Goal: Complete application form

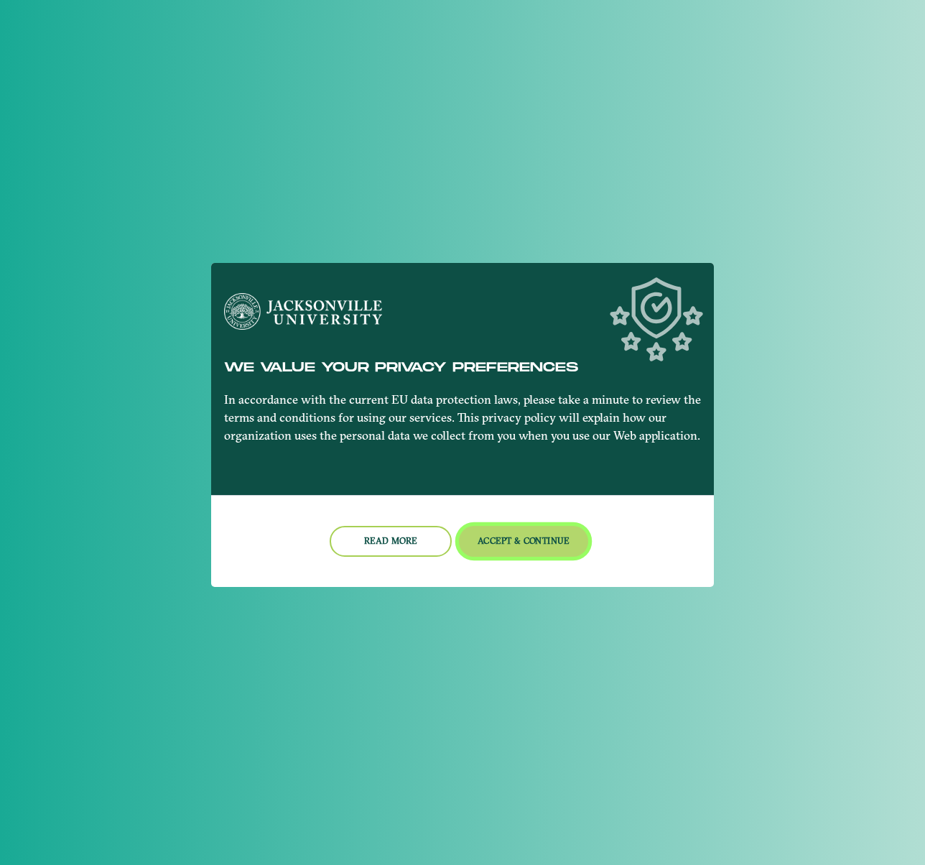
click at [509, 538] on button "Accept & Continue" at bounding box center [524, 541] width 130 height 31
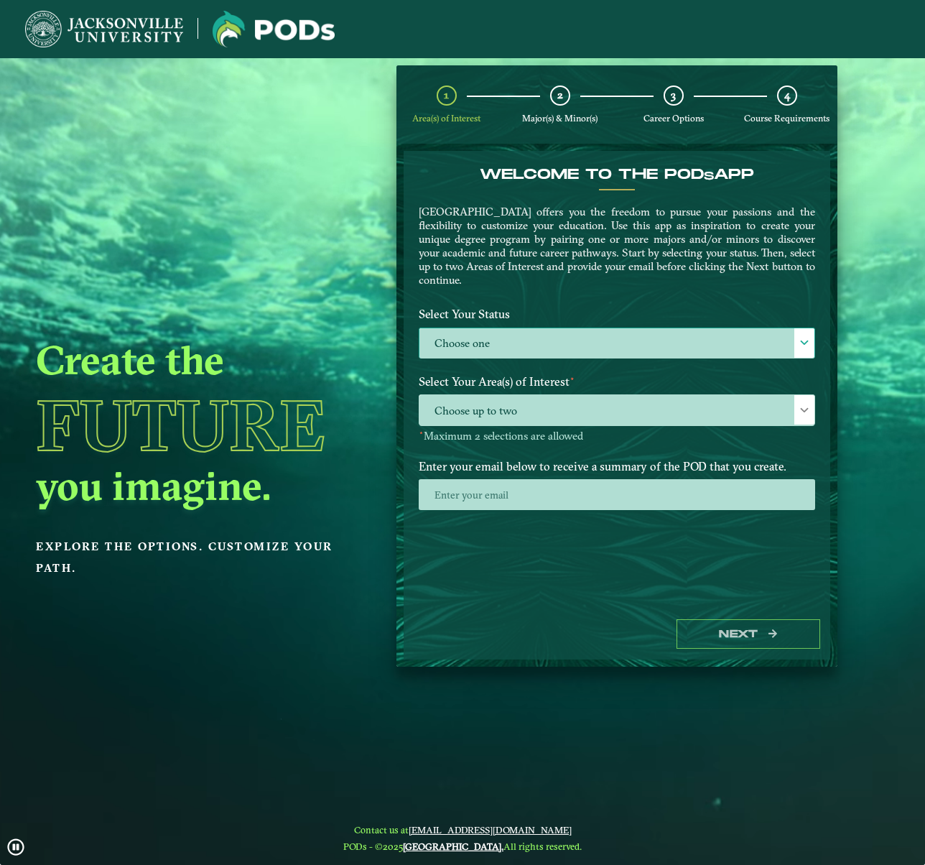
click at [570, 337] on label "Choose one" at bounding box center [616, 343] width 395 height 31
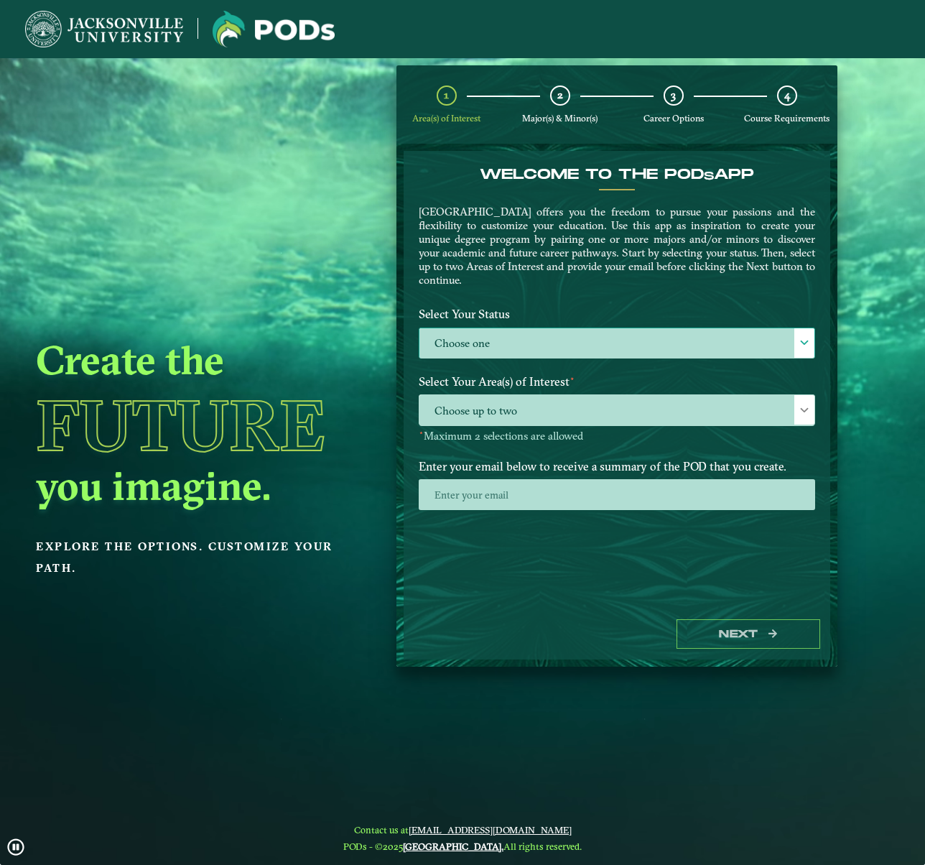
scroll to position [8, 59]
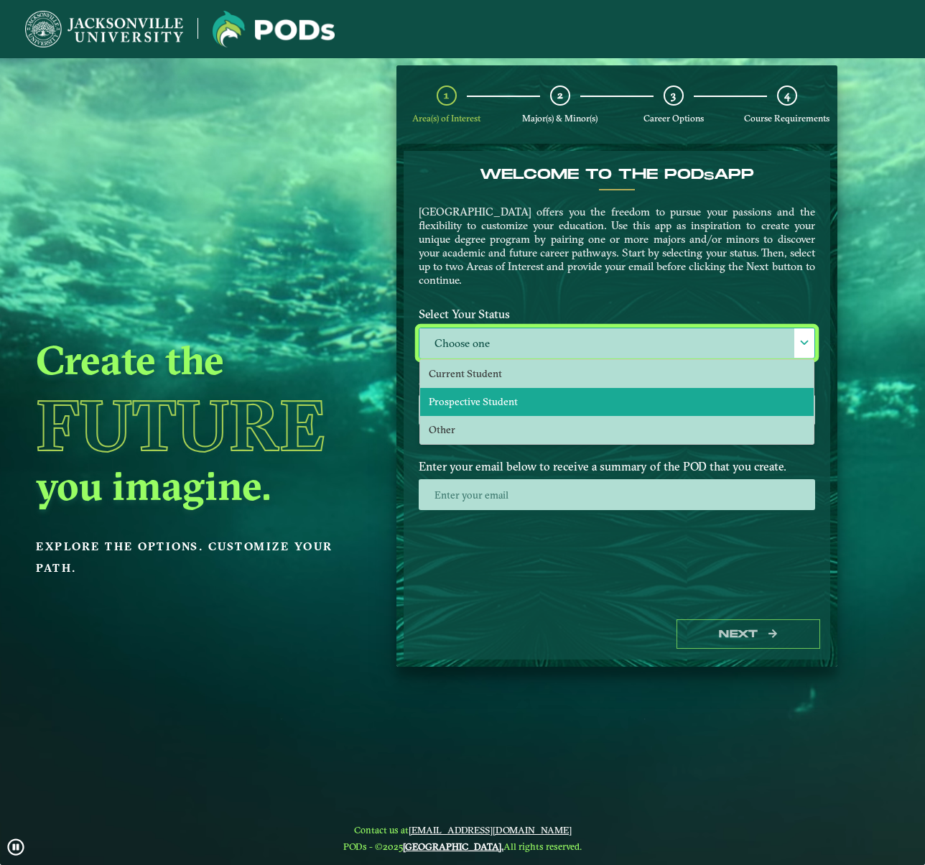
click at [557, 391] on li "Prospective Student" at bounding box center [616, 402] width 393 height 28
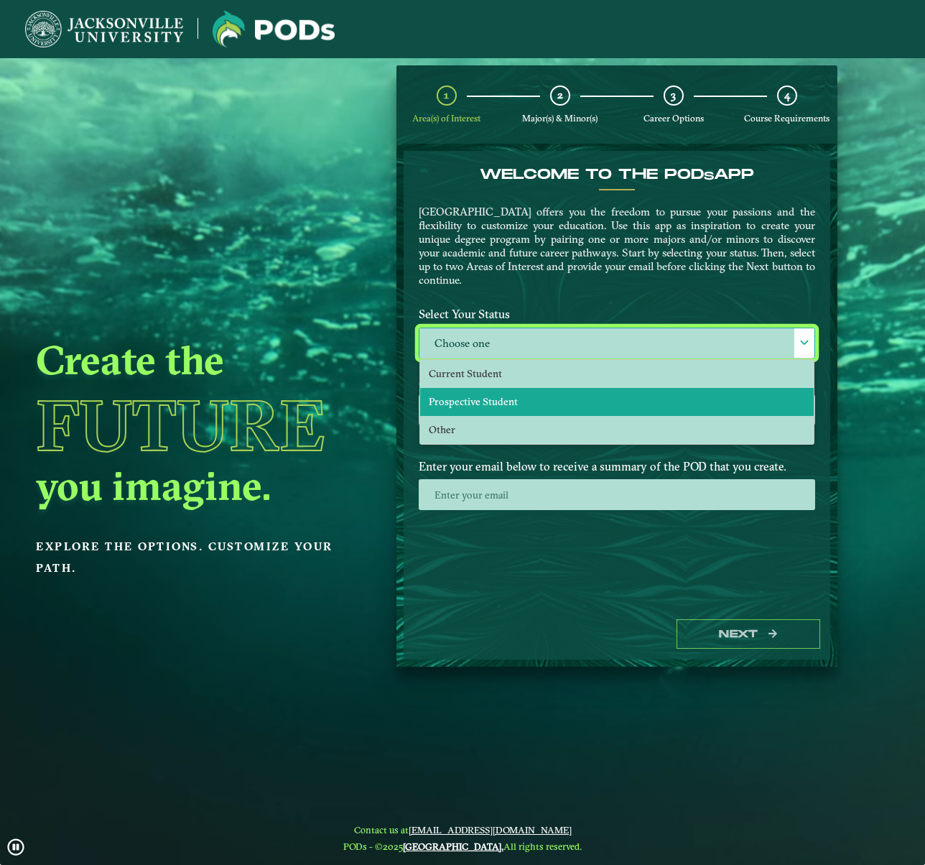
select select "[object Object]"
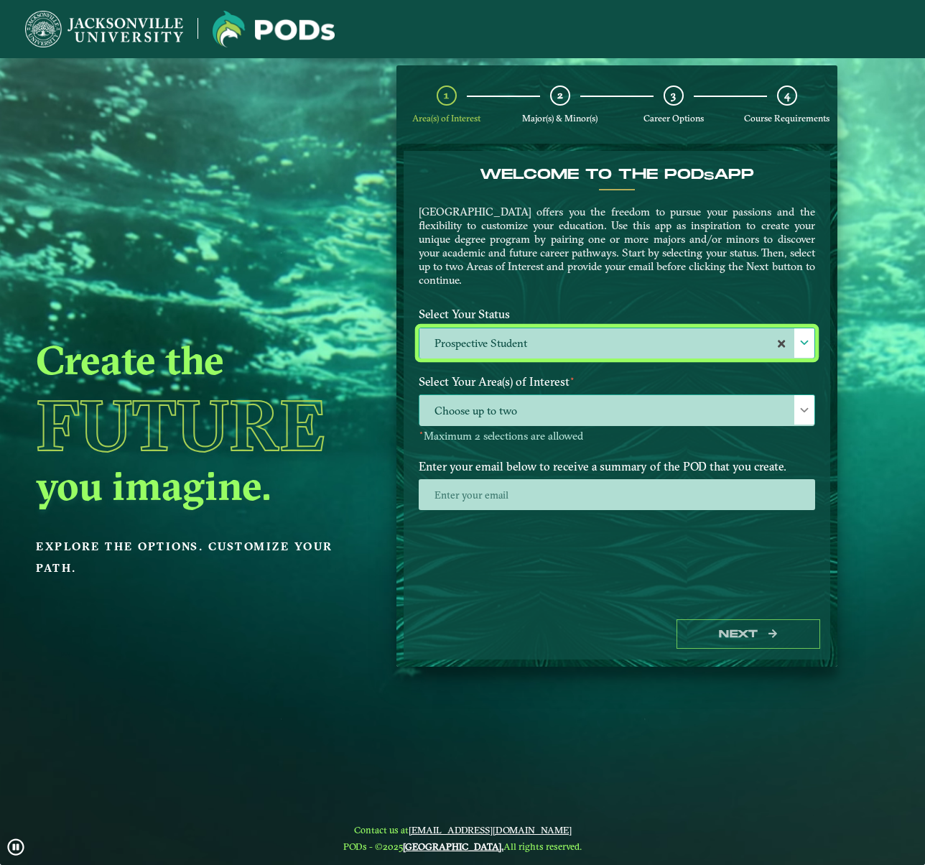
click at [554, 407] on span "Choose up to two" at bounding box center [616, 410] width 395 height 31
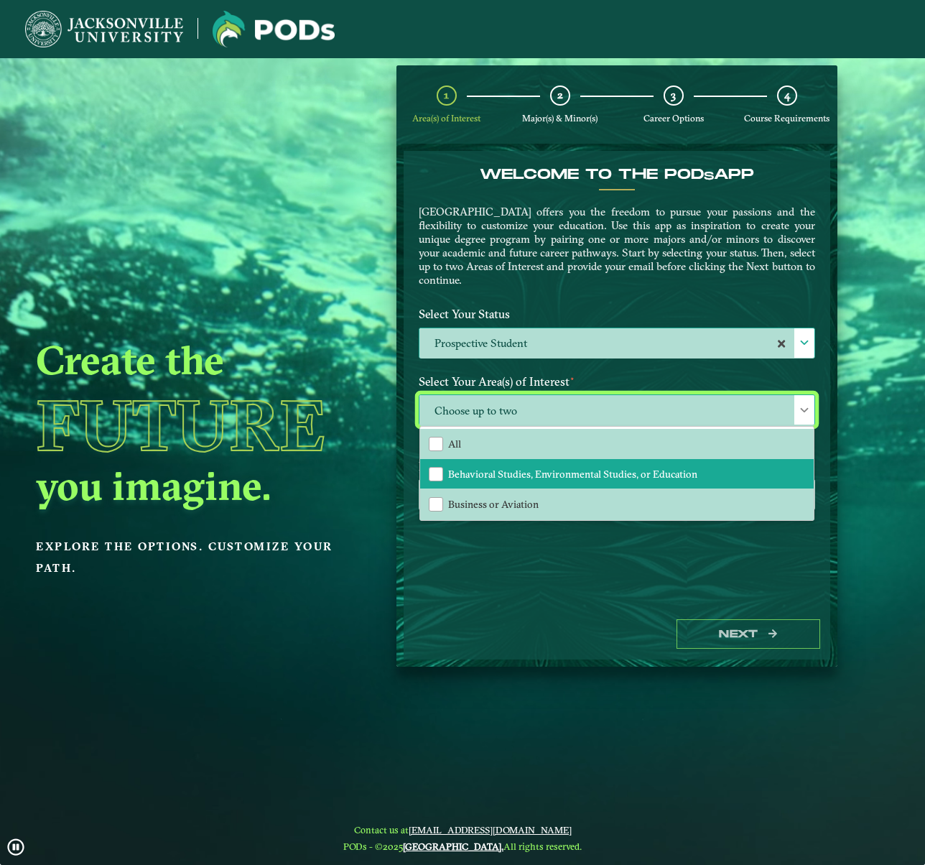
scroll to position [88, 0]
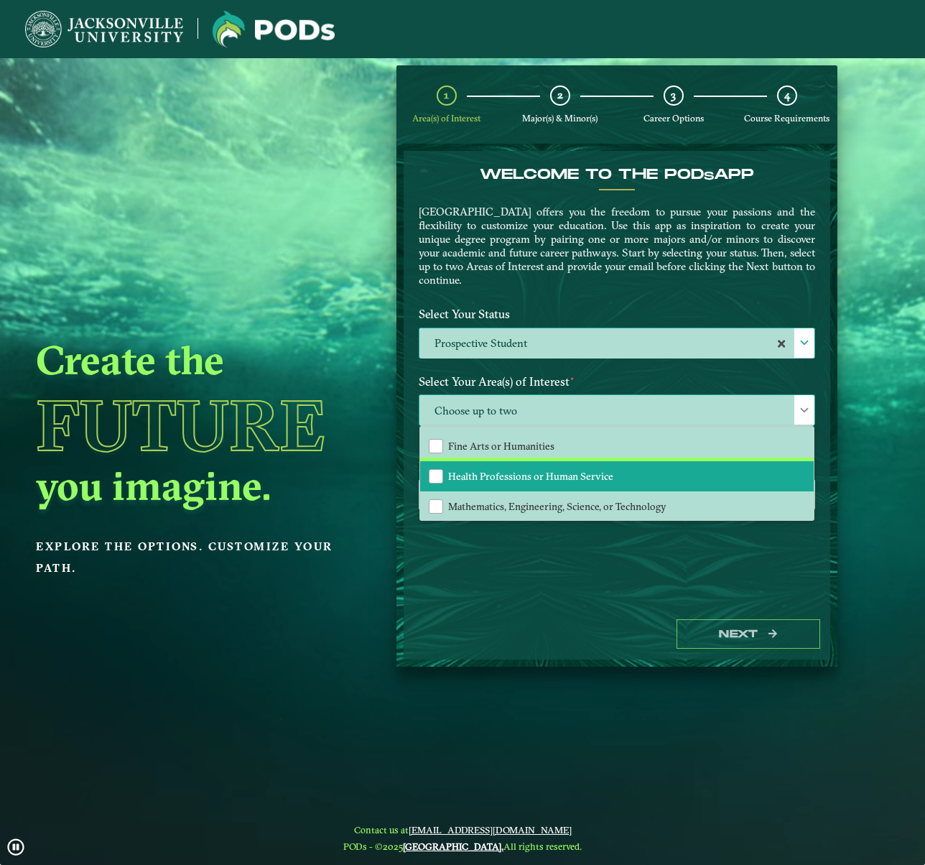
click at [524, 475] on span "Health Professions or Human Service" at bounding box center [530, 476] width 165 height 13
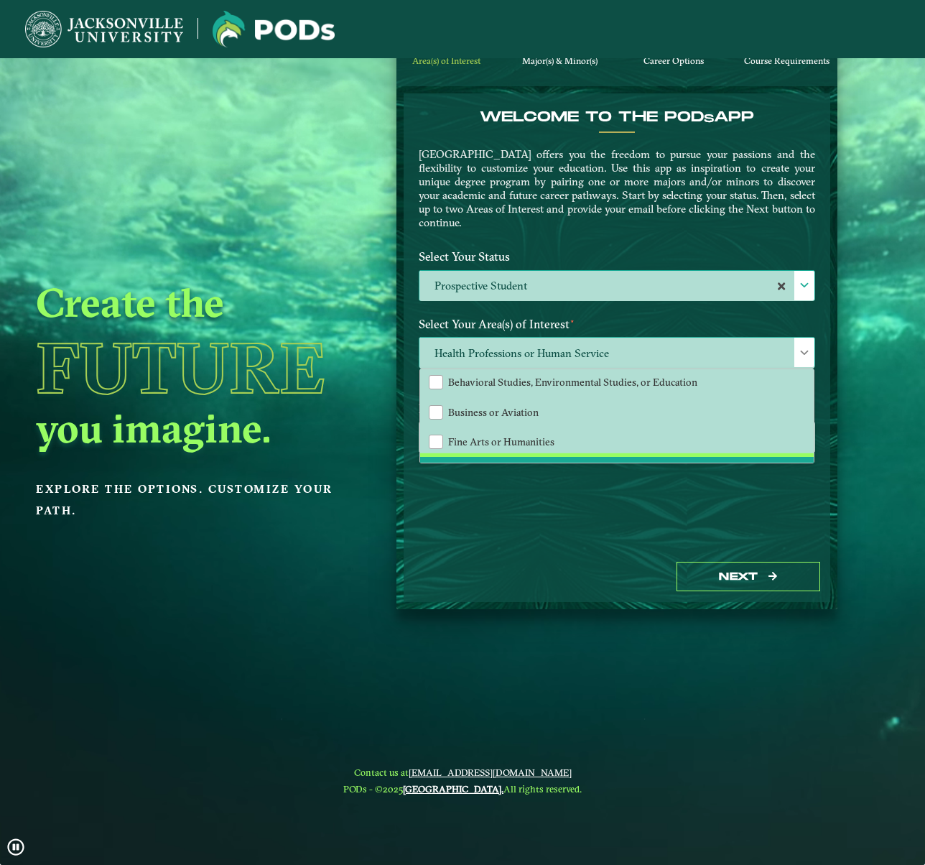
scroll to position [0, 0]
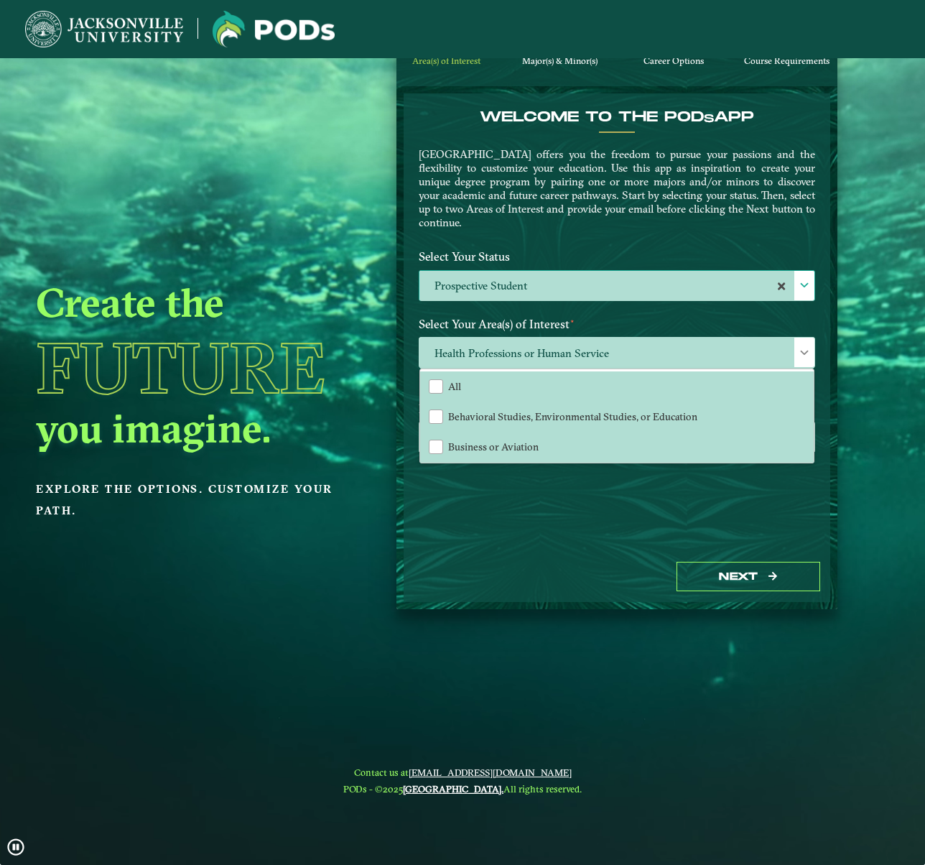
click at [503, 489] on div "Welcome to the POD s app [GEOGRAPHIC_DATA] offers you the freedom to pursue you…" at bounding box center [617, 322] width 427 height 458
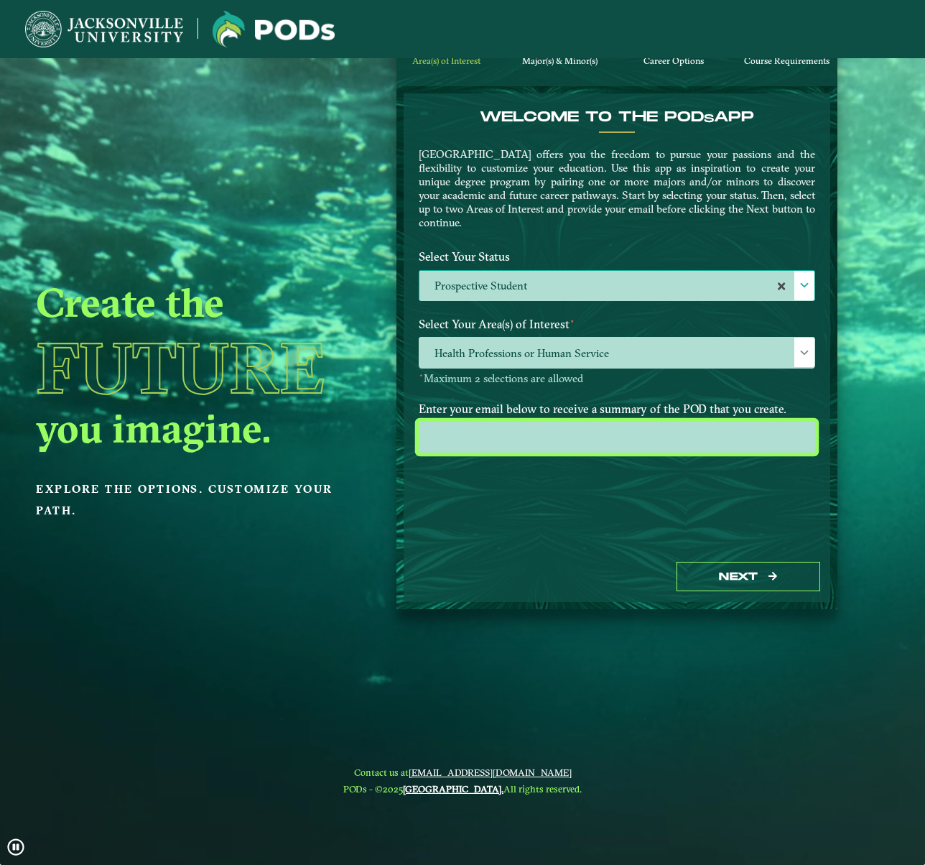
click at [514, 436] on input "email" at bounding box center [617, 436] width 396 height 31
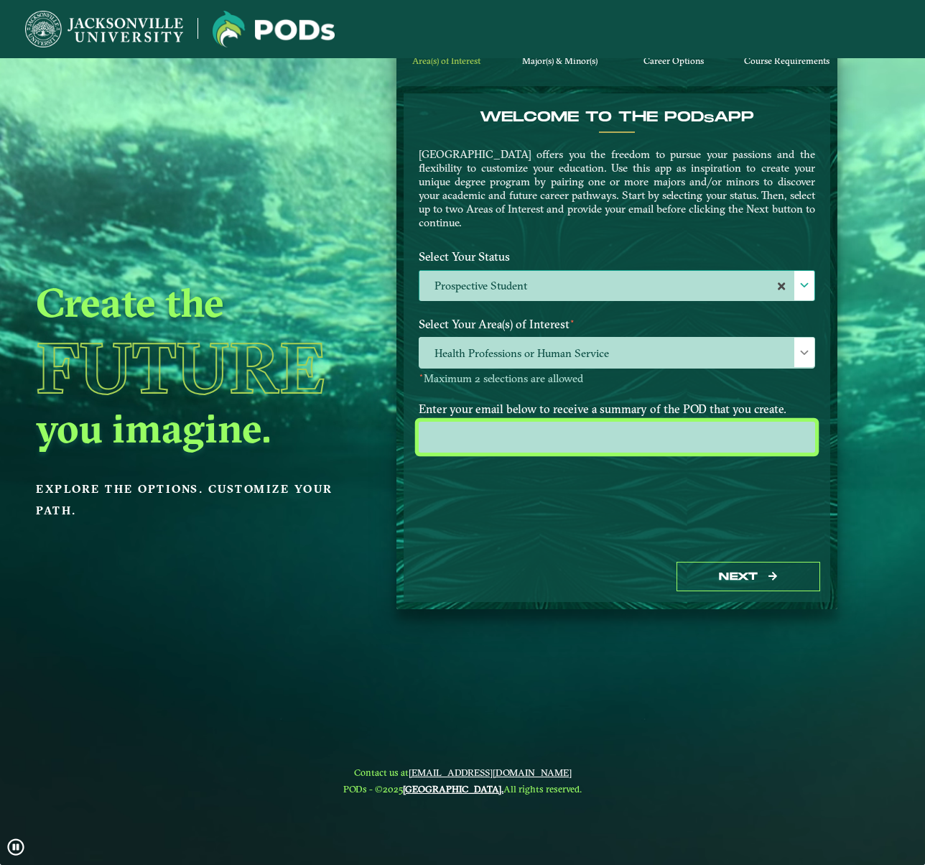
type input "[EMAIL_ADDRESS][DOMAIN_NAME]"
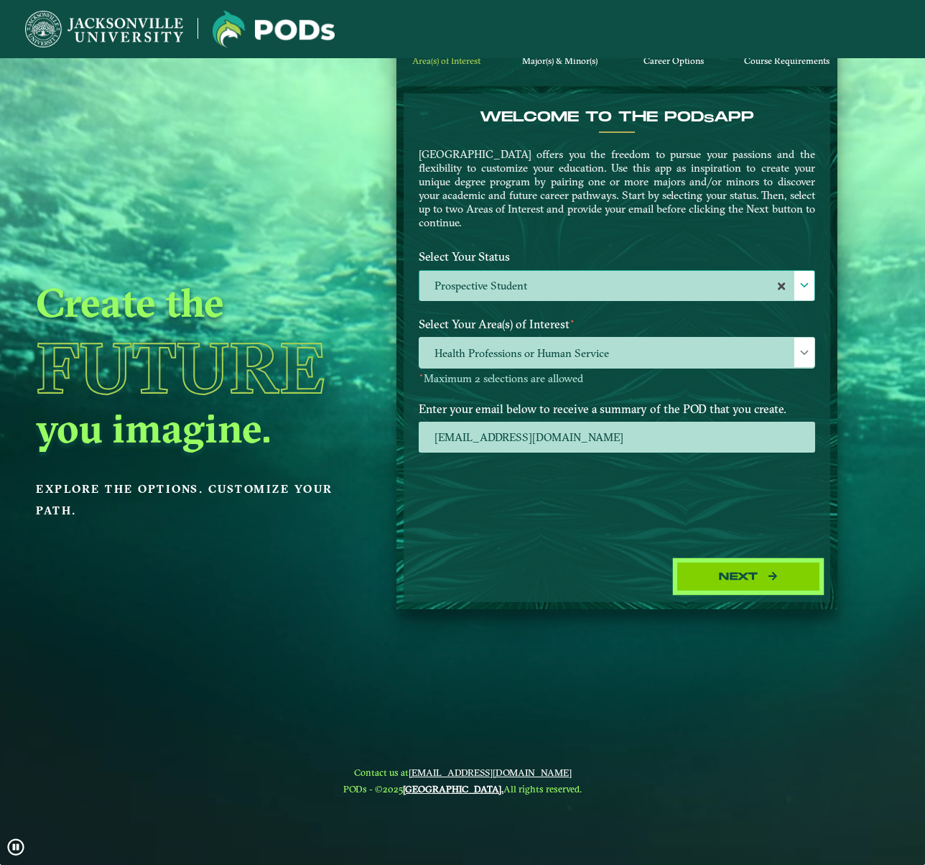
click at [728, 583] on button "Next" at bounding box center [748, 576] width 144 height 29
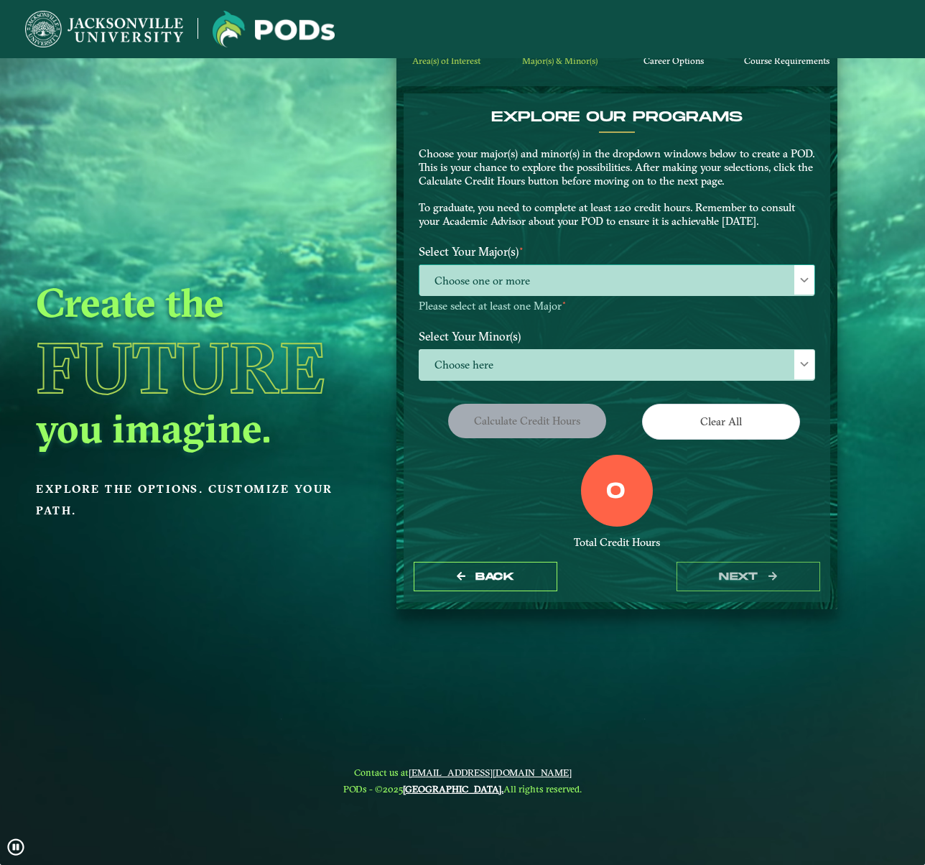
click at [579, 281] on span "Choose one or more" at bounding box center [616, 280] width 395 height 31
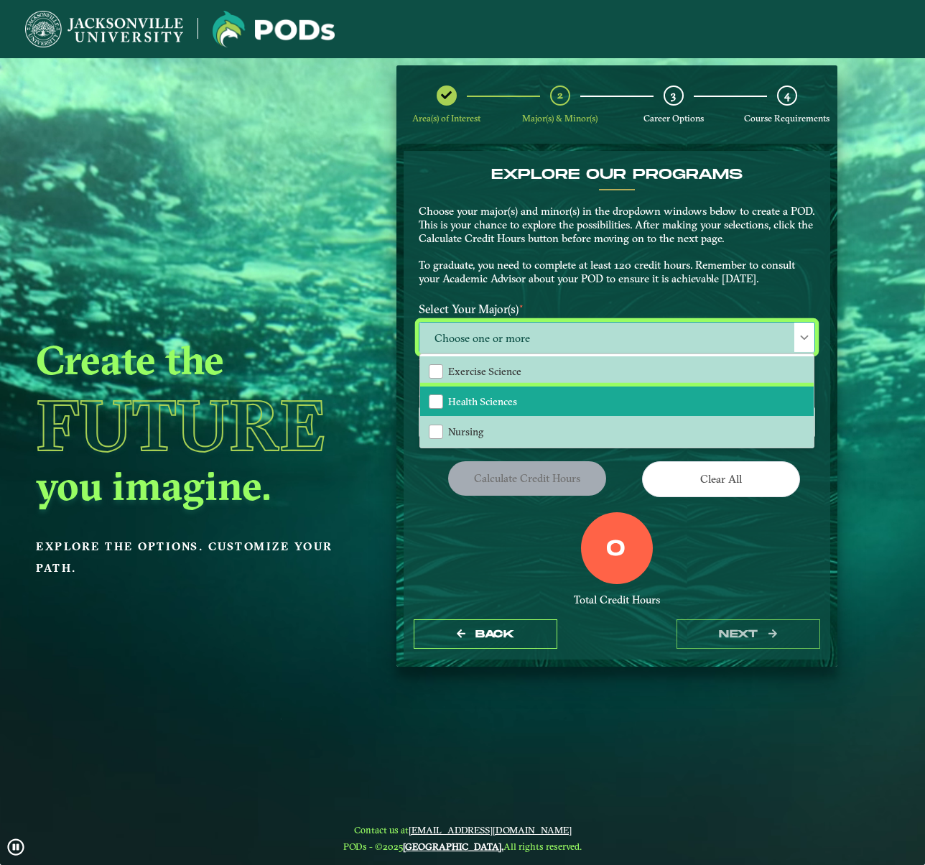
click at [556, 396] on li "Health Sciences" at bounding box center [616, 401] width 393 height 30
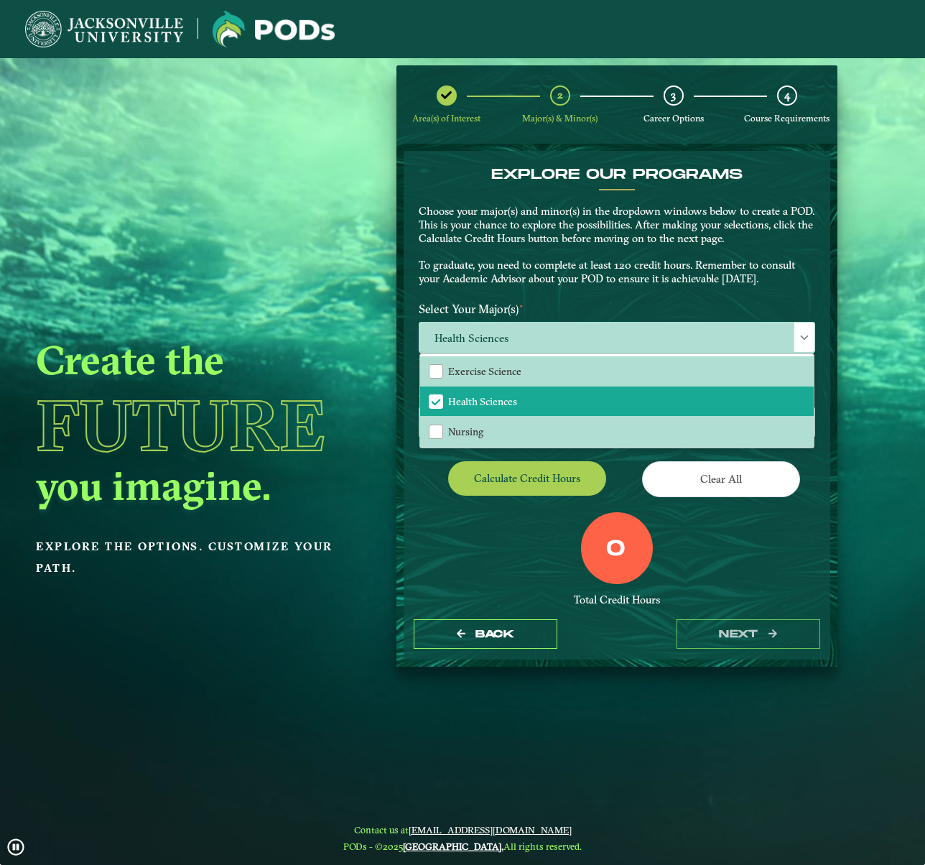
click at [477, 508] on div "EXPLORE OUR PROGRAMS Choose your major(s) and minor(s) in the dropdown windows …" at bounding box center [617, 399] width 396 height 467
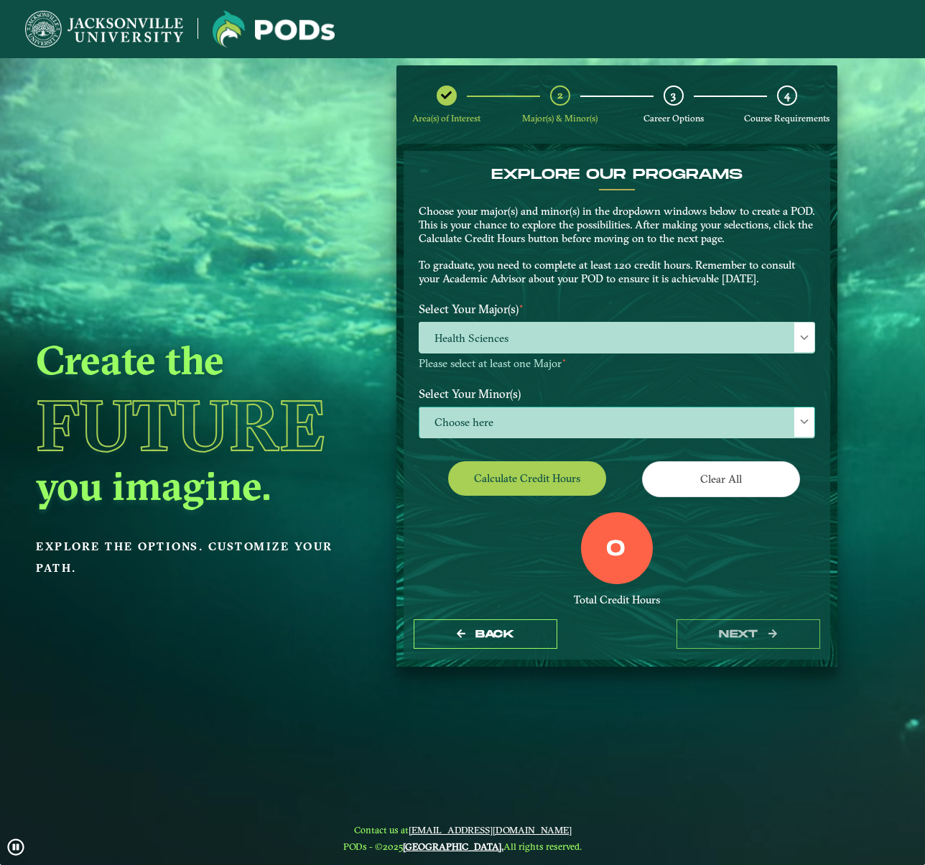
click at [465, 417] on span "Choose here" at bounding box center [616, 422] width 395 height 31
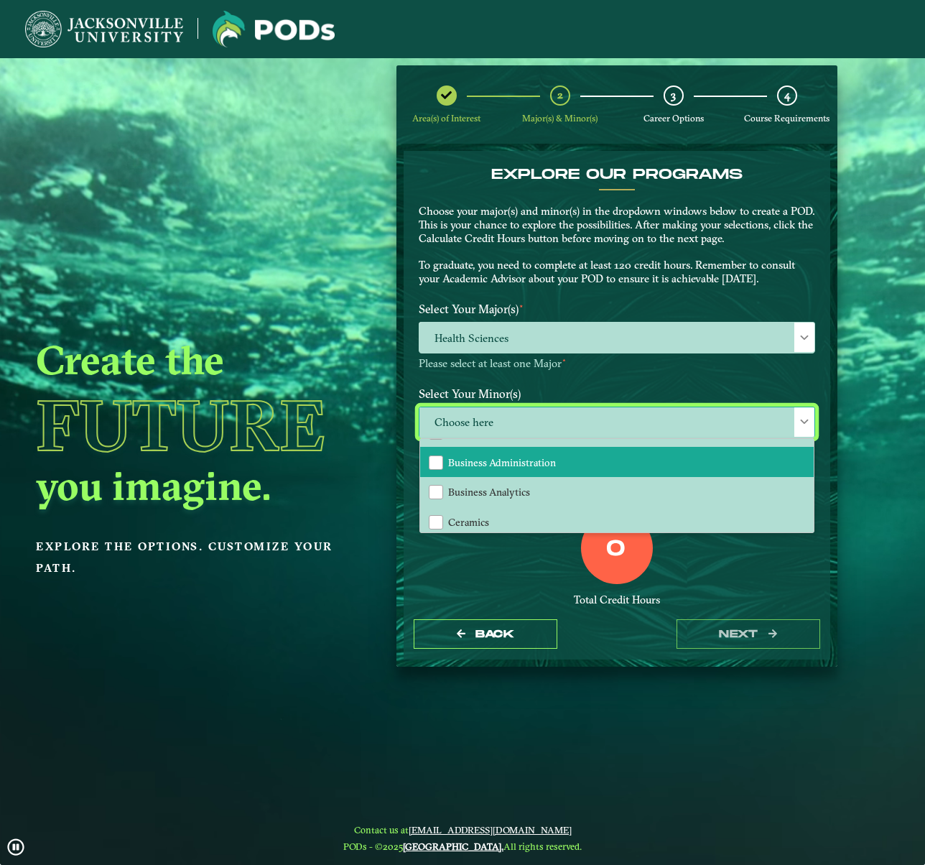
scroll to position [221, 0]
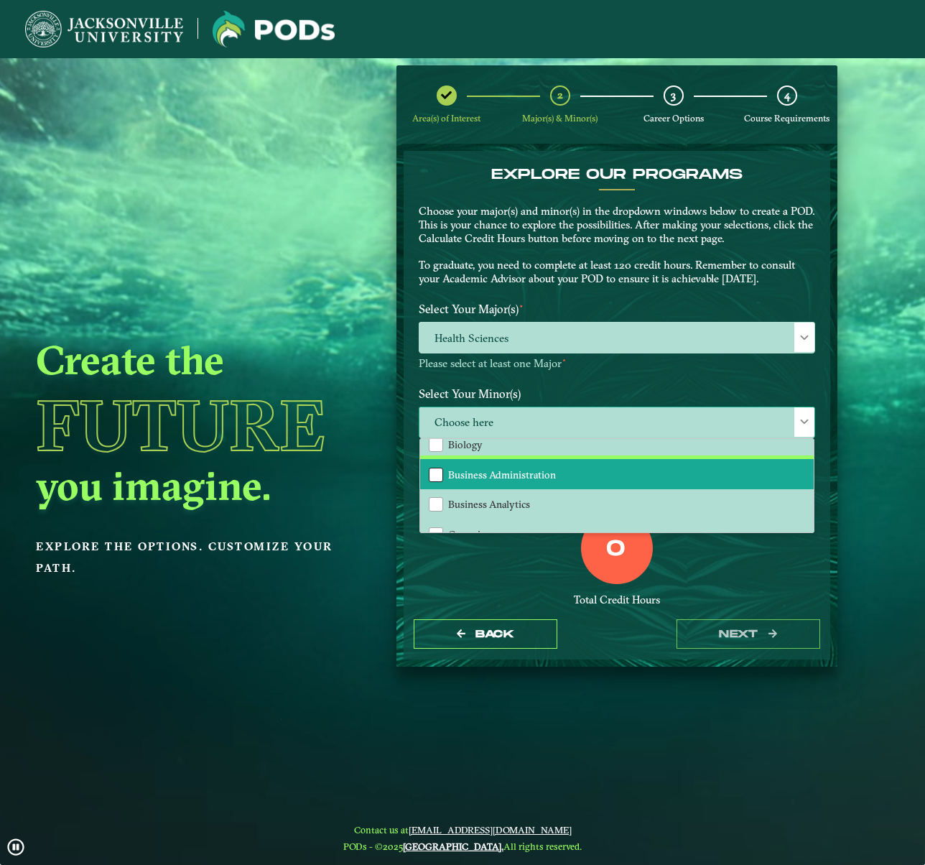
click at [429, 469] on div "Business Administration" at bounding box center [436, 474] width 14 height 14
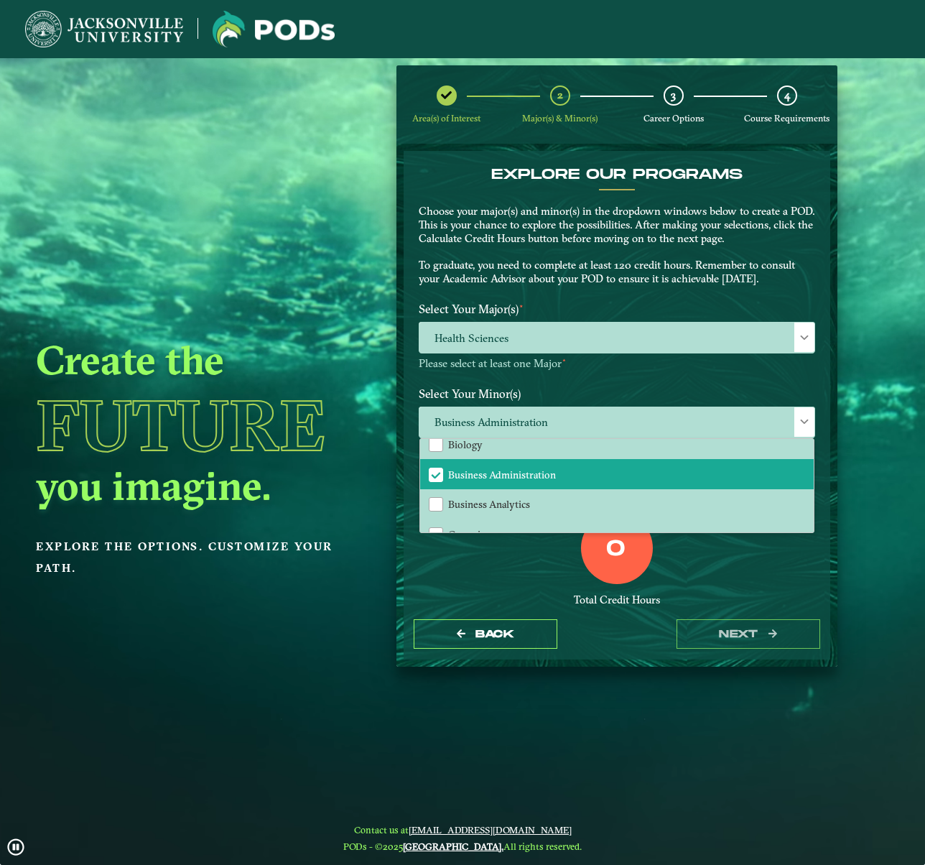
click at [736, 574] on div "0 Total Credit Hours" at bounding box center [617, 573] width 418 height 122
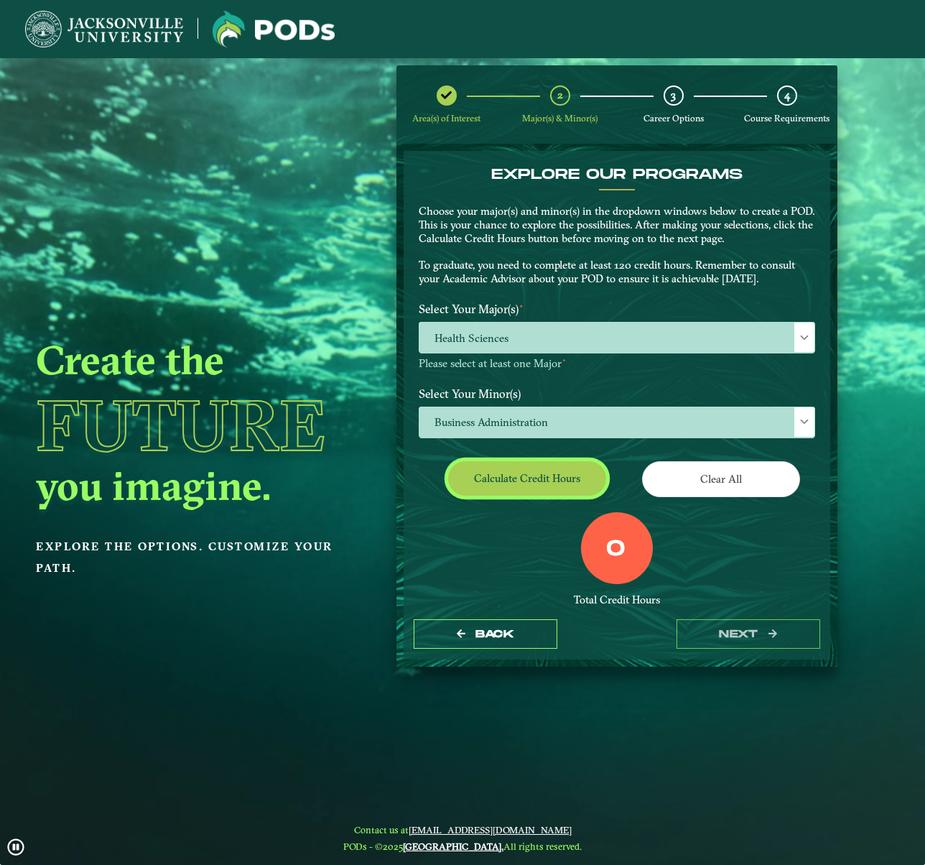
click at [532, 477] on button "Calculate credit hours" at bounding box center [527, 478] width 158 height 34
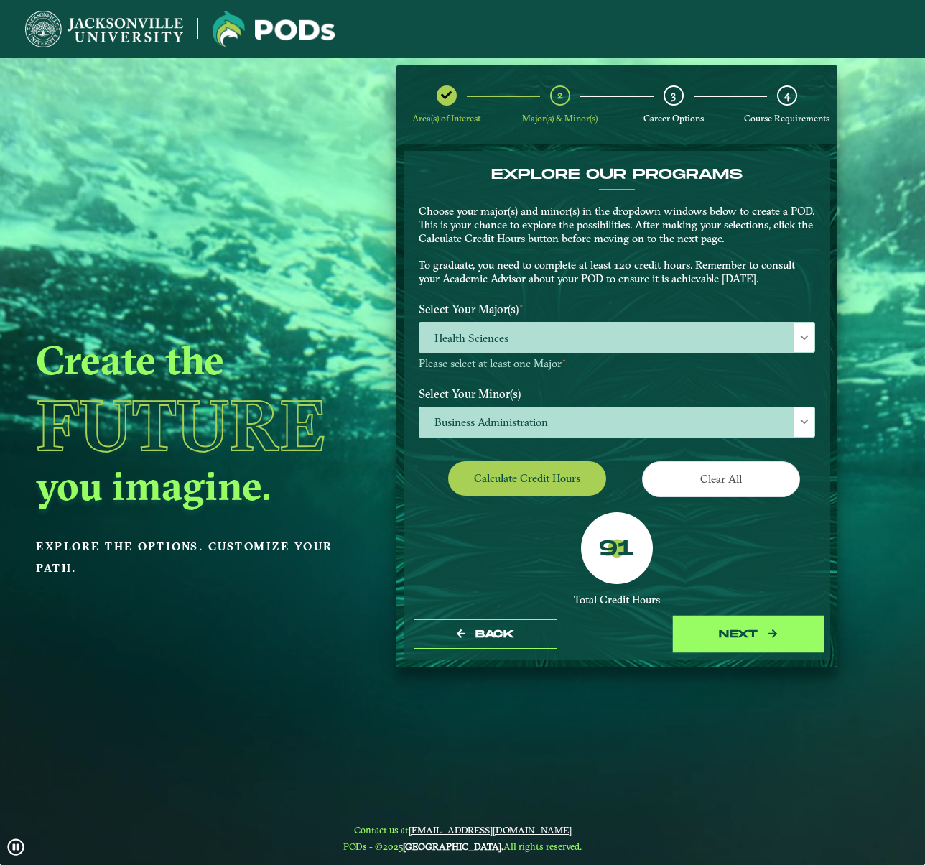
click at [777, 637] on button "next" at bounding box center [748, 633] width 144 height 29
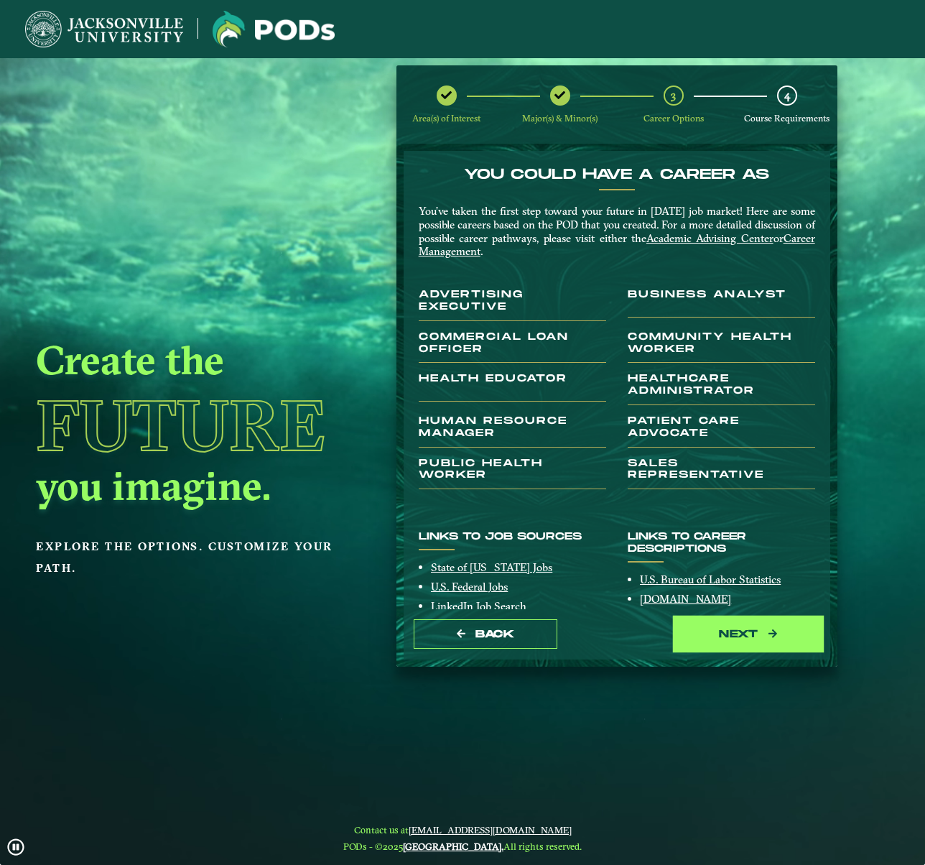
click at [754, 629] on button "next" at bounding box center [748, 633] width 144 height 29
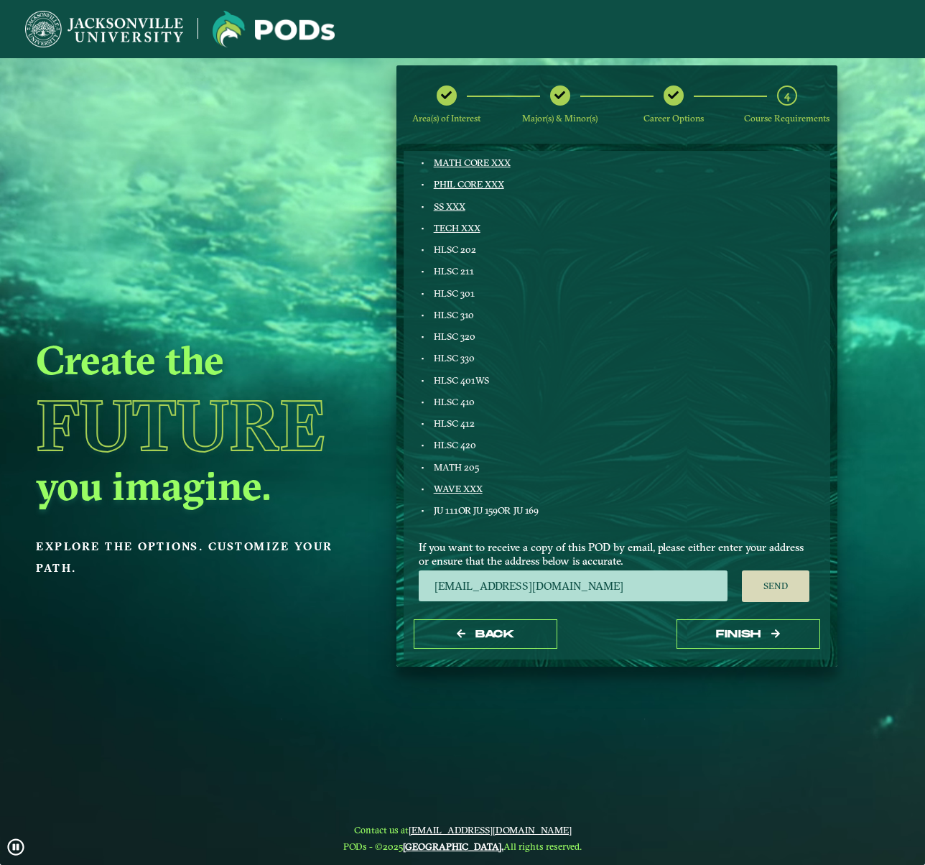
scroll to position [413, 0]
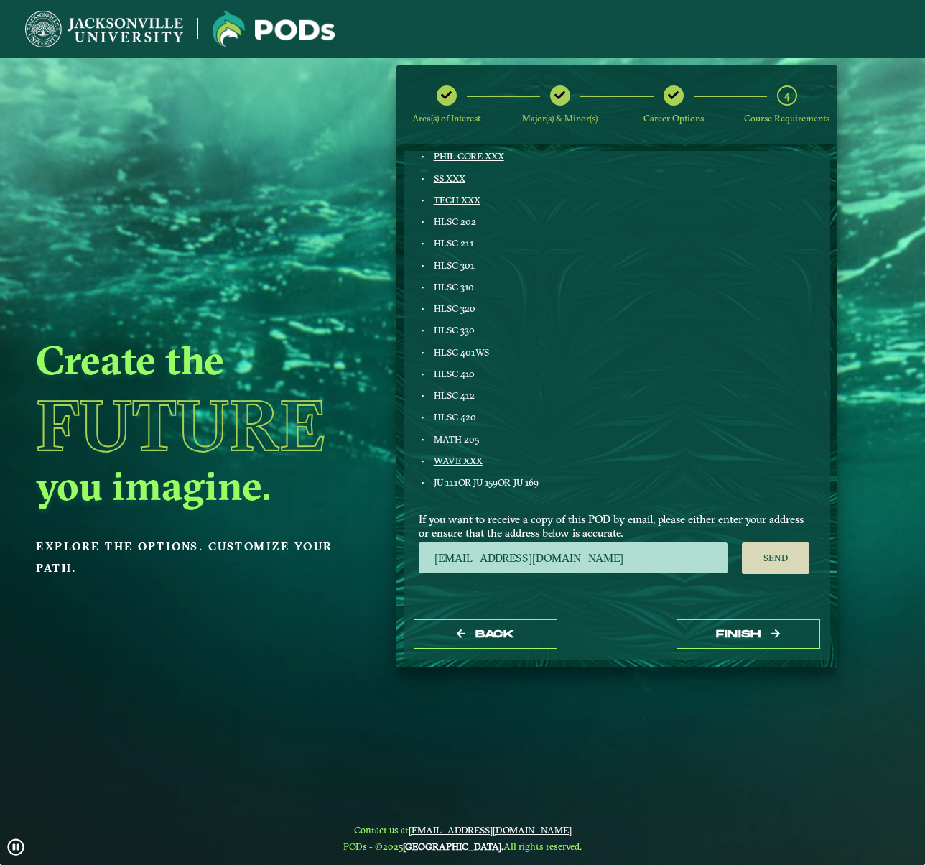
click at [854, 149] on ngx-dashboard "Create the Future you imagine. Explore the options. Customize your path. Area(s…" at bounding box center [462, 365] width 925 height 601
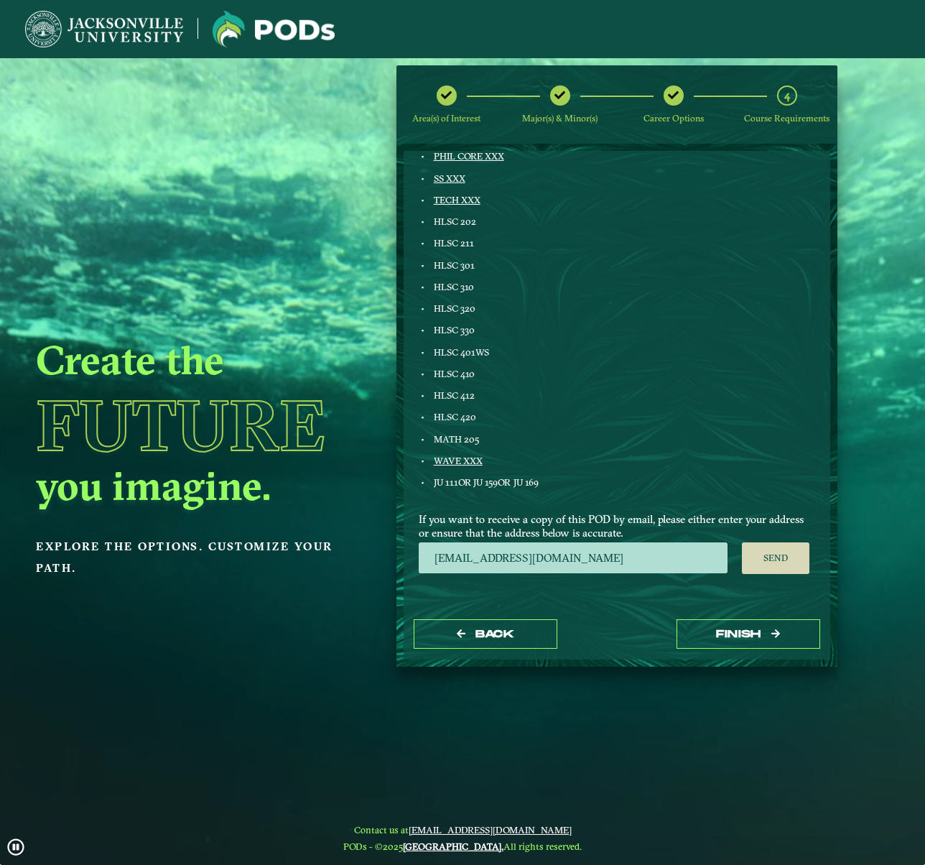
click at [62, 29] on img at bounding box center [104, 29] width 158 height 37
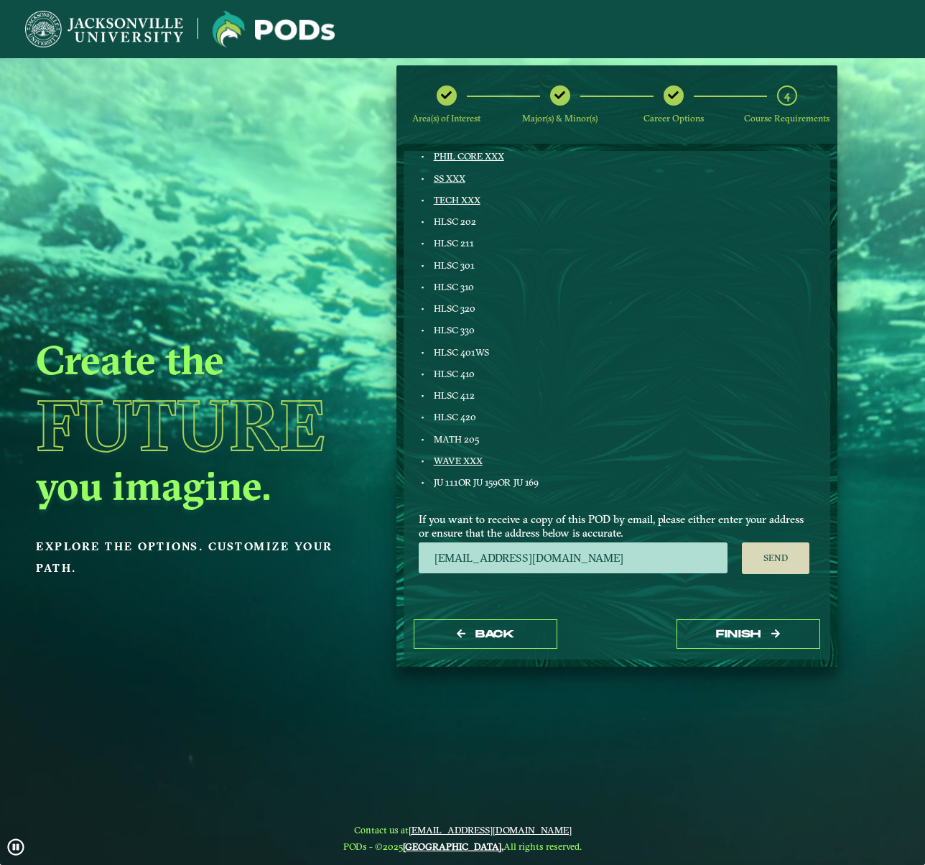
click at [39, 20] on img at bounding box center [104, 29] width 158 height 37
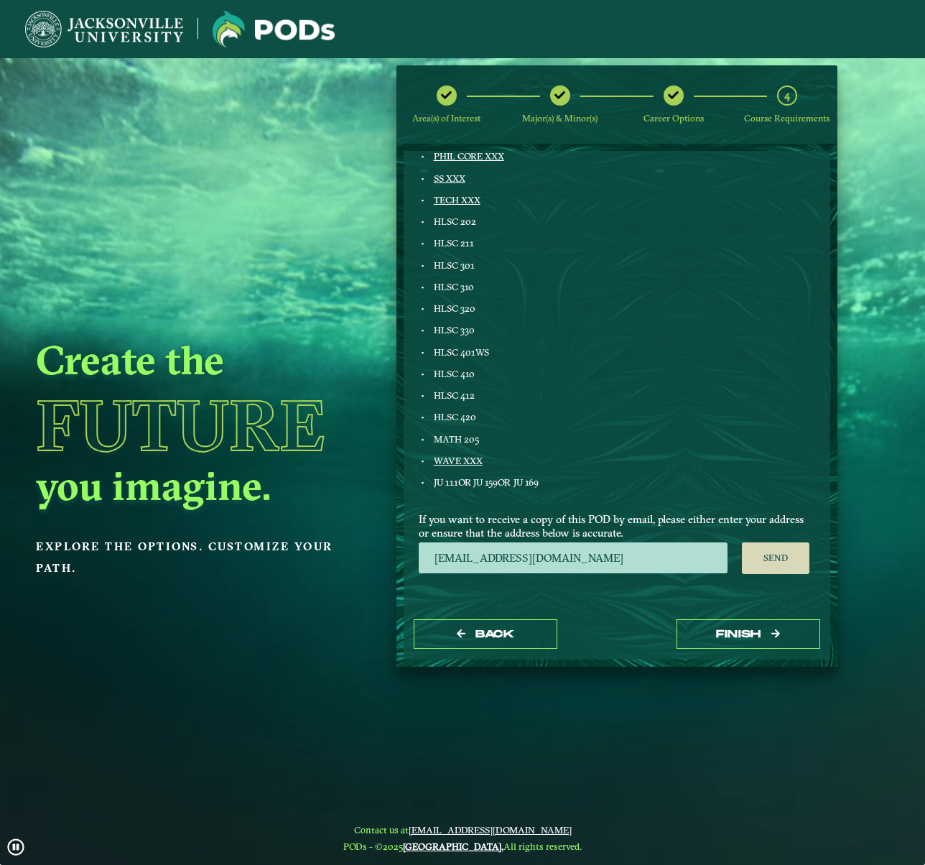
click at [228, 23] on img at bounding box center [274, 29] width 122 height 37
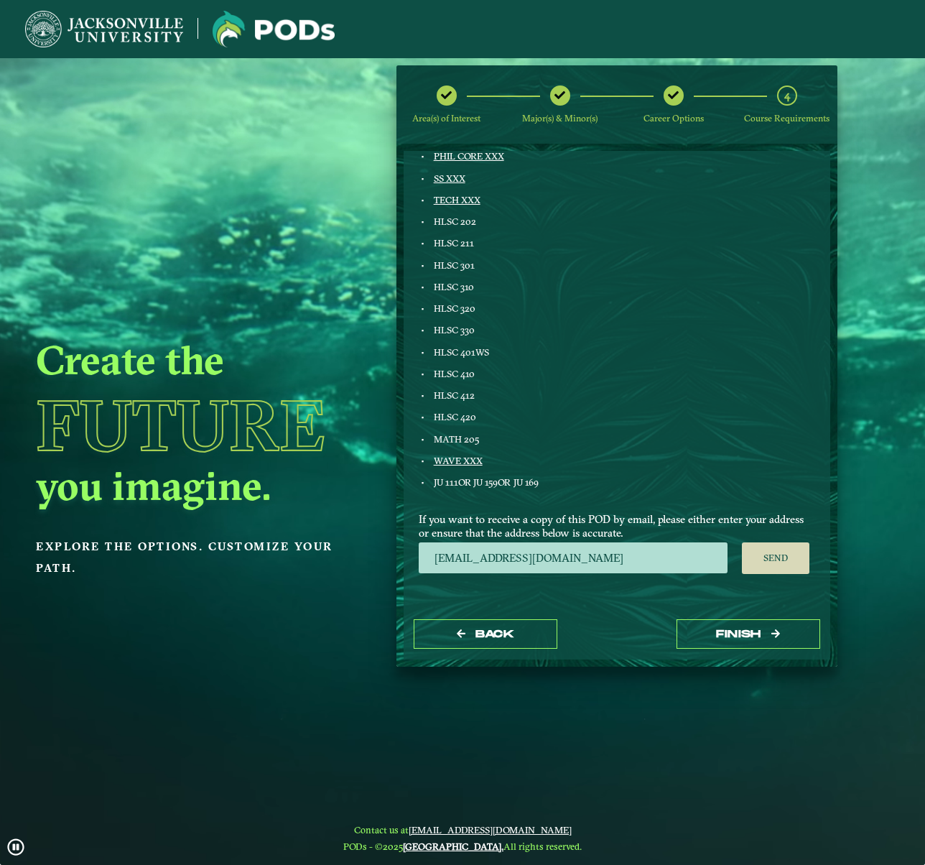
click at [125, 29] on img at bounding box center [104, 29] width 158 height 37
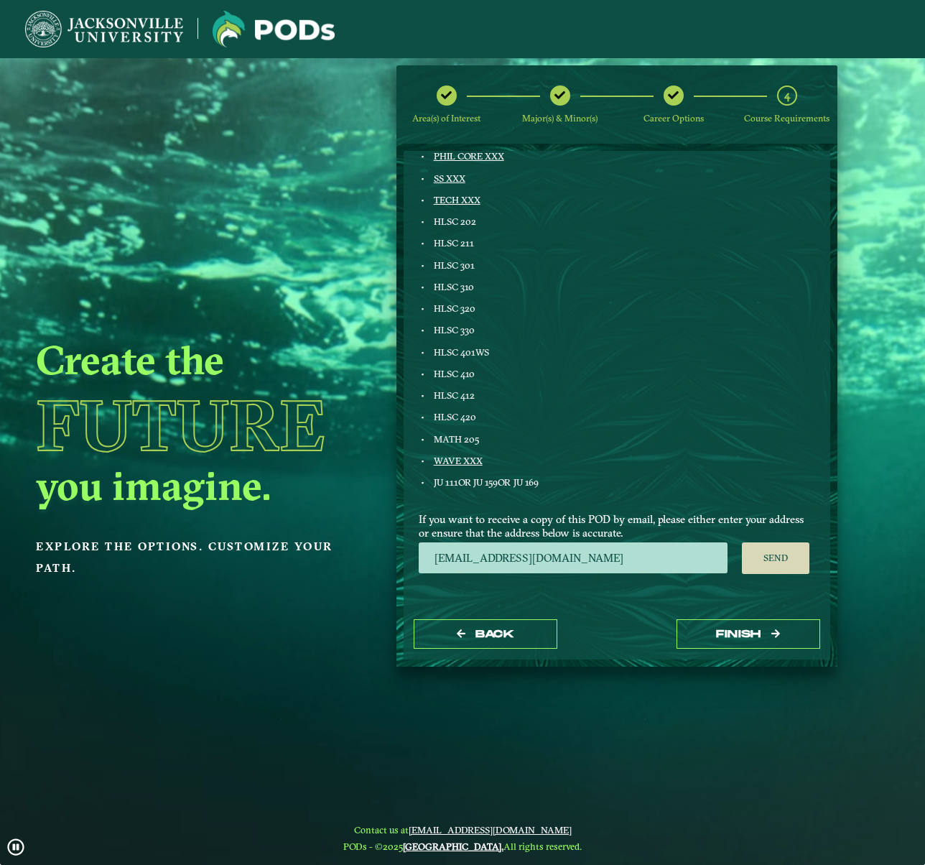
click at [500, 651] on div "Back Finish" at bounding box center [617, 634] width 427 height 50
